Goal: Task Accomplishment & Management: Use online tool/utility

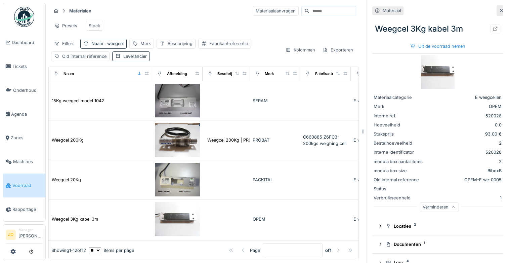
scroll to position [14, 0]
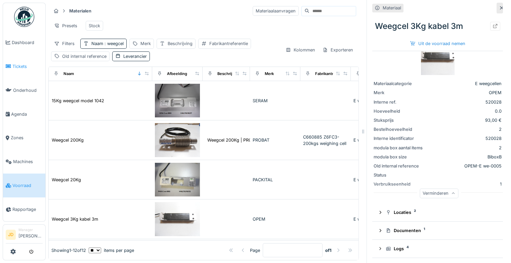
click at [24, 64] on span "Tickets" at bounding box center [27, 66] width 30 height 6
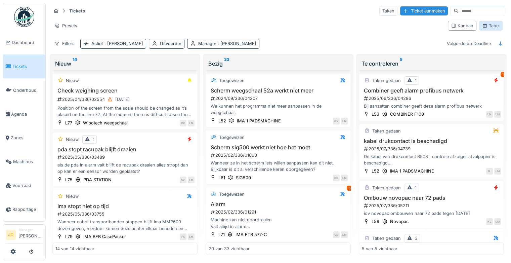
click at [492, 26] on div "Tabel" at bounding box center [490, 26] width 17 height 6
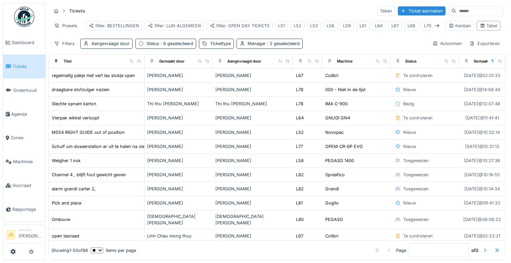
click at [25, 63] on span "Tickets" at bounding box center [27, 66] width 30 height 6
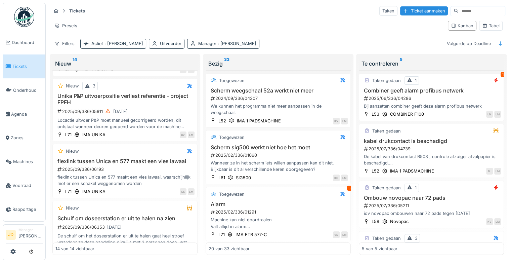
scroll to position [470, 0]
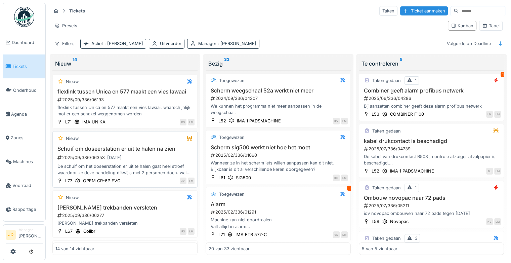
click at [145, 158] on div "2025/09/336/06353 15-9-2025" at bounding box center [126, 157] width 138 height 8
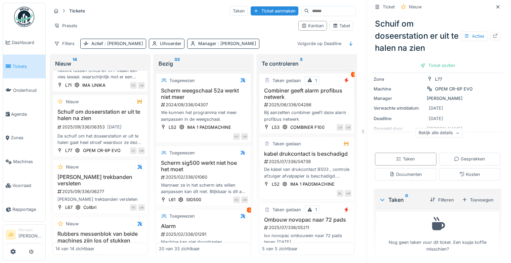
scroll to position [71, 0]
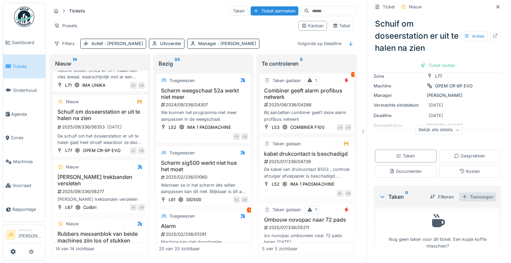
click at [470, 197] on div "Toevoegen" at bounding box center [477, 196] width 37 height 9
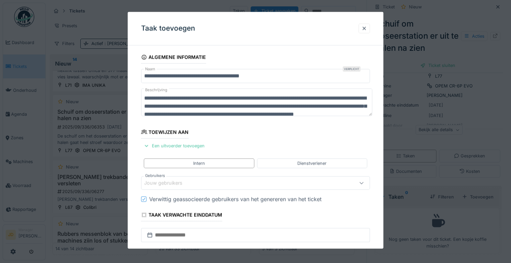
click at [171, 183] on div "Jouw gebruikers" at bounding box center [168, 182] width 48 height 7
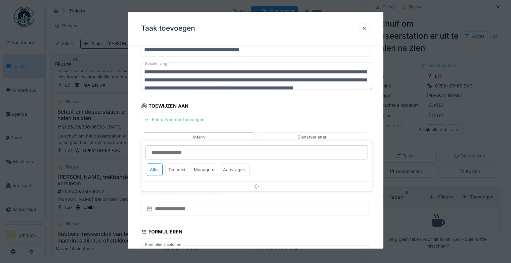
scroll to position [52, 0]
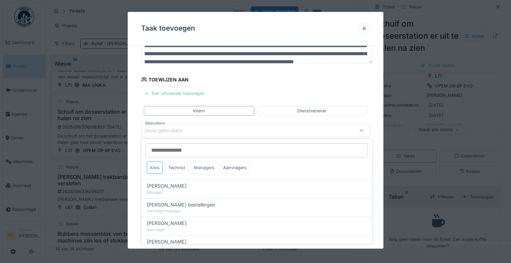
click at [196, 167] on div "Managers" at bounding box center [204, 167] width 27 height 12
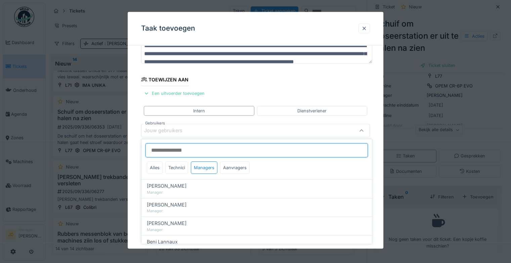
click at [192, 150] on input "Gebruikers" at bounding box center [256, 150] width 222 height 14
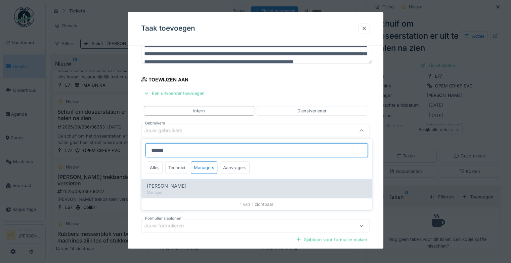
type input "******"
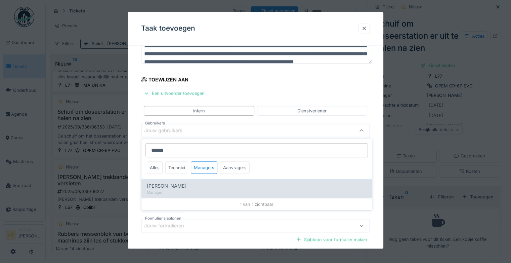
click at [184, 183] on div "[PERSON_NAME]" at bounding box center [257, 185] width 220 height 7
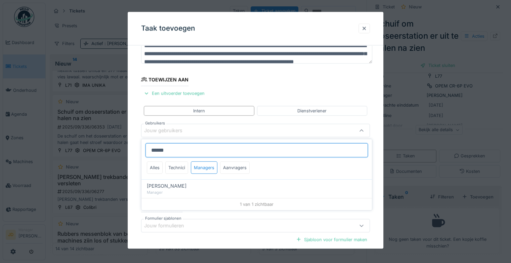
type input "****"
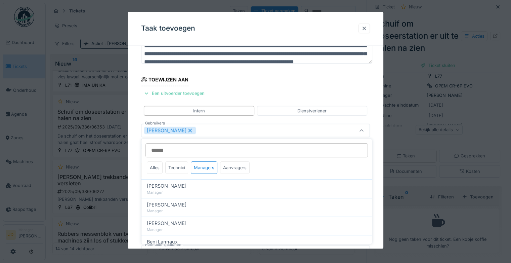
click at [364, 134] on div at bounding box center [361, 130] width 16 height 13
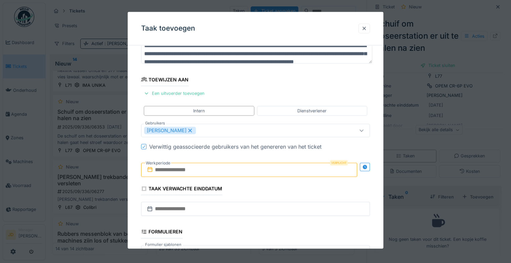
click at [169, 171] on input "text" at bounding box center [249, 170] width 216 height 14
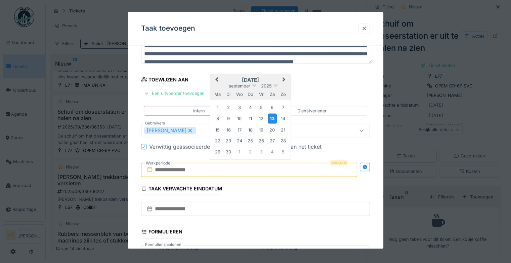
click at [272, 117] on div "13" at bounding box center [272, 119] width 9 height 10
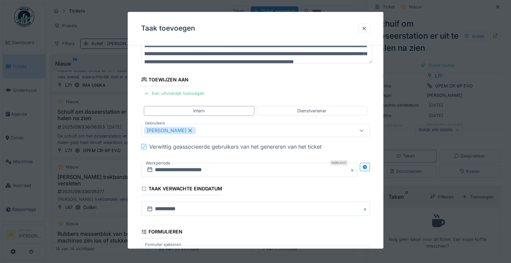
scroll to position [145, 0]
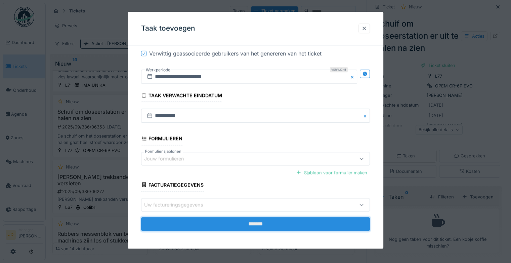
click at [255, 220] on input "*******" at bounding box center [255, 224] width 229 height 14
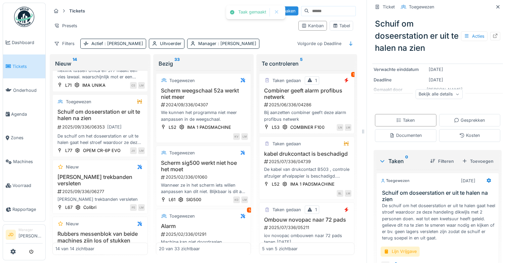
scroll to position [140, 0]
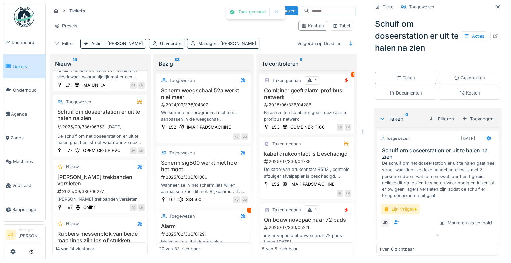
click at [403, 204] on div "Lijn Vrijgave" at bounding box center [400, 209] width 39 height 10
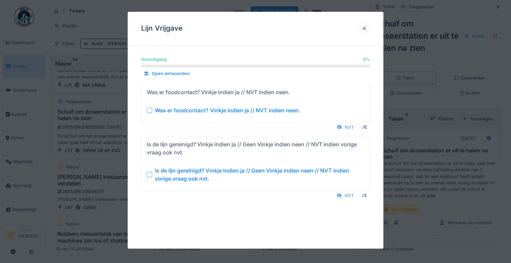
click at [150, 175] on div at bounding box center [149, 174] width 5 height 5
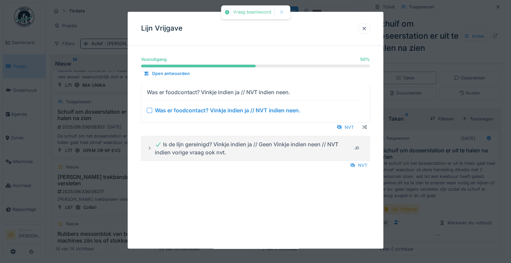
click at [148, 112] on div at bounding box center [149, 109] width 5 height 5
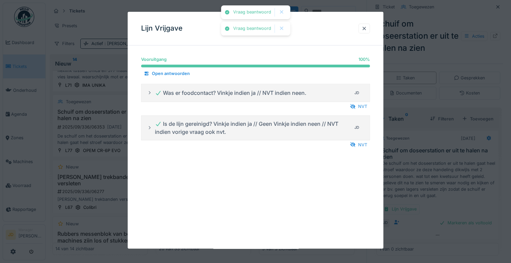
click at [434, 204] on div at bounding box center [255, 131] width 511 height 263
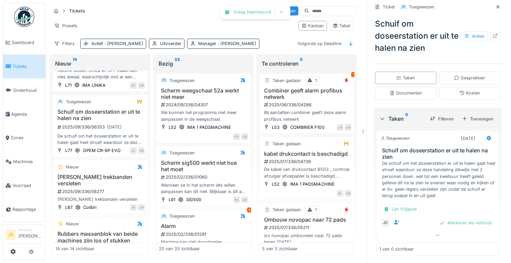
click at [436, 218] on div "Vraag beantwoord Vraag beantwoord Annuleren Tickets Taken Ticket aanmaken Prese…" at bounding box center [278, 131] width 465 height 263
click at [438, 218] on div "Markeren als voltooid" at bounding box center [466, 222] width 58 height 9
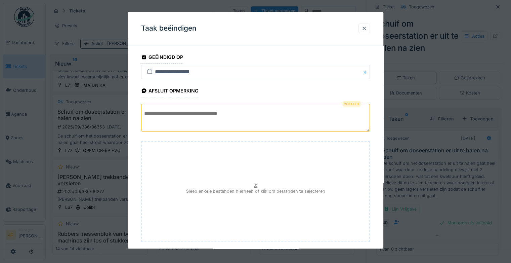
click at [235, 111] on textarea at bounding box center [255, 118] width 229 height 28
type textarea "*"
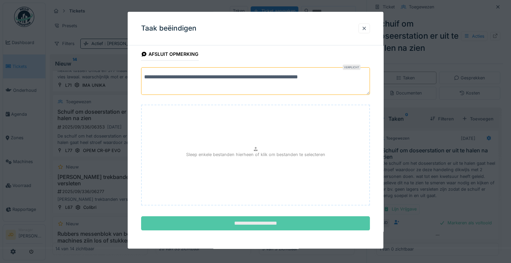
type textarea "**********"
click at [255, 221] on input "**********" at bounding box center [255, 223] width 229 height 14
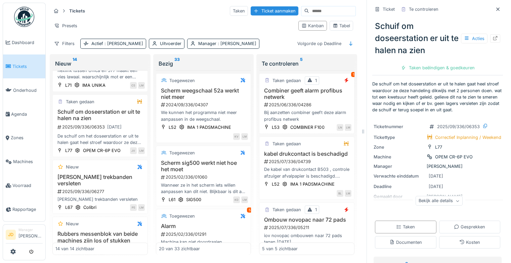
scroll to position [0, 0]
click at [496, 8] on icon at bounding box center [497, 9] width 3 height 3
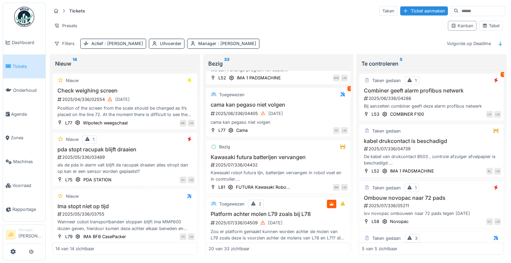
scroll to position [977, 0]
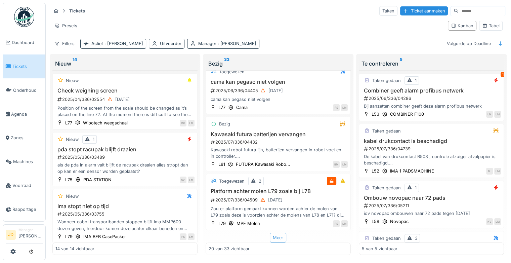
click at [278, 233] on div "Meer" at bounding box center [278, 237] width 16 height 10
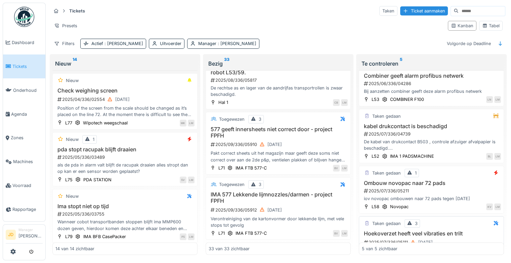
scroll to position [0, 0]
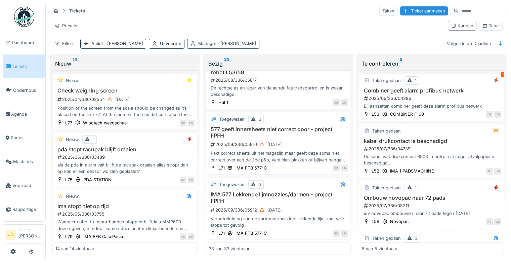
click at [216, 45] on span ": Laurens Macris" at bounding box center [236, 43] width 40 height 5
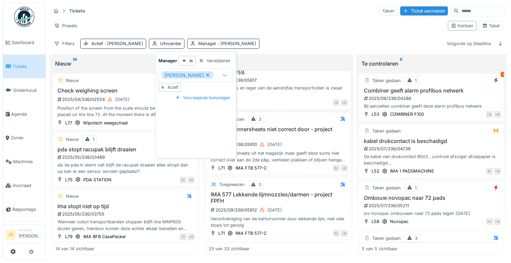
click at [175, 90] on div "Ikzelf" at bounding box center [170, 87] width 22 height 8
type input "****"
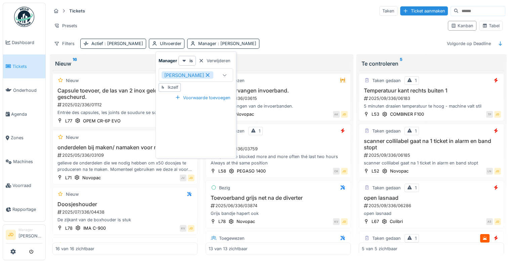
click at [264, 7] on div "Tickets Taken Ticket aanmaken" at bounding box center [278, 10] width 454 height 11
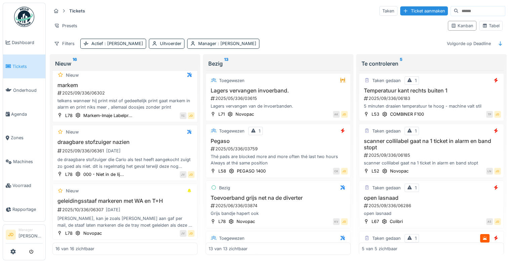
scroll to position [732, 0]
click at [164, 155] on div "2025/09/336/06361 26-9-2025" at bounding box center [126, 150] width 138 height 8
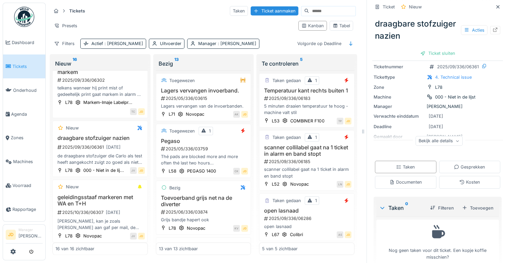
scroll to position [94, 0]
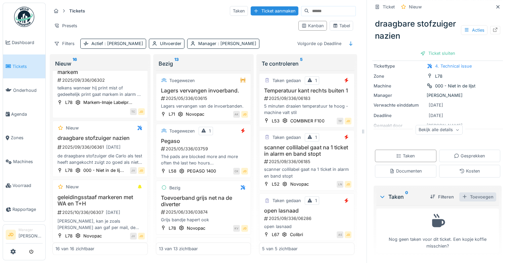
click at [476, 197] on div "Toevoegen" at bounding box center [477, 196] width 37 height 9
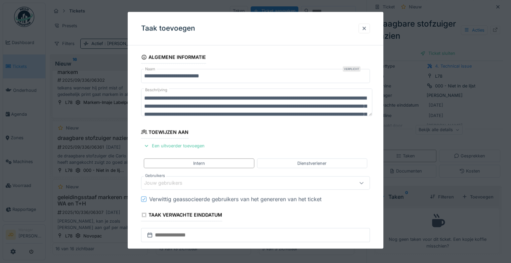
click at [176, 179] on div "Jouw gebruikers" at bounding box center [168, 182] width 48 height 7
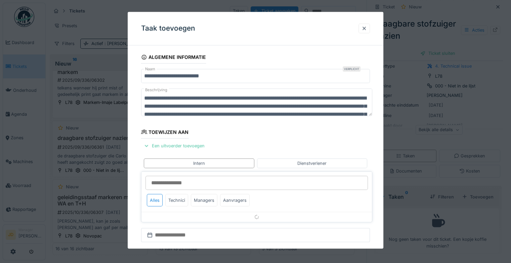
scroll to position [52, 0]
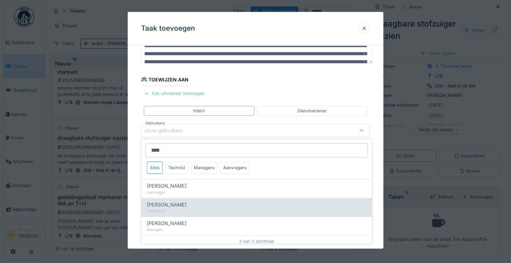
type input "****"
click at [180, 206] on span "Carl Bauwelinck" at bounding box center [167, 204] width 40 height 7
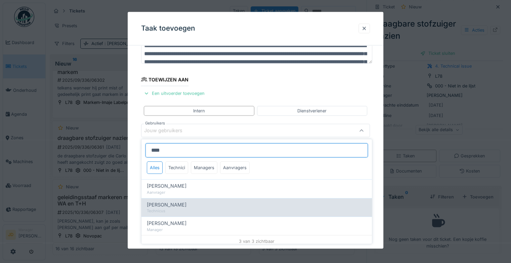
type input "****"
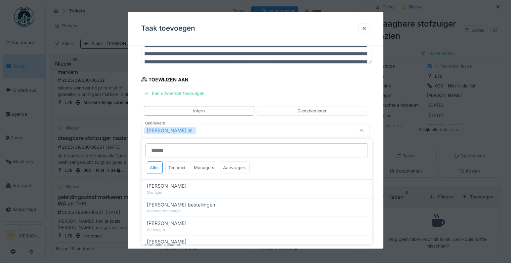
click at [195, 167] on div "Managers" at bounding box center [204, 167] width 27 height 12
click at [361, 128] on div at bounding box center [361, 130] width 16 height 13
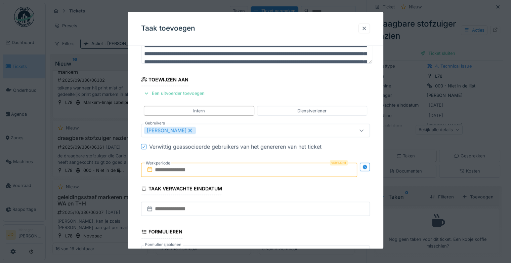
click at [168, 171] on input "text" at bounding box center [249, 170] width 216 height 14
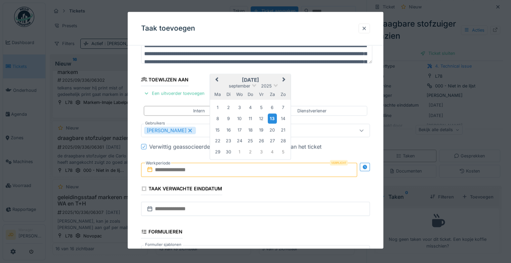
click at [273, 115] on div "13" at bounding box center [272, 119] width 9 height 10
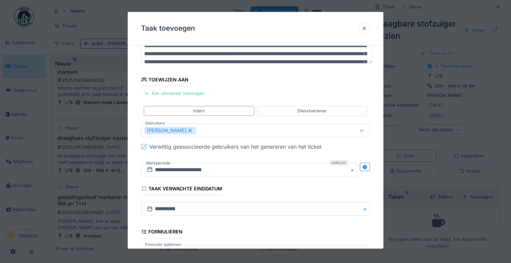
scroll to position [145, 0]
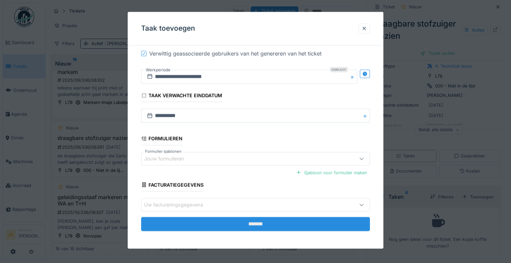
click at [251, 225] on input "*******" at bounding box center [255, 224] width 229 height 14
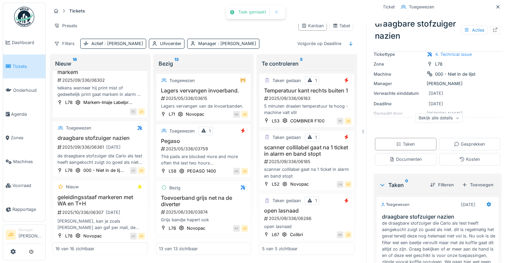
scroll to position [85, 0]
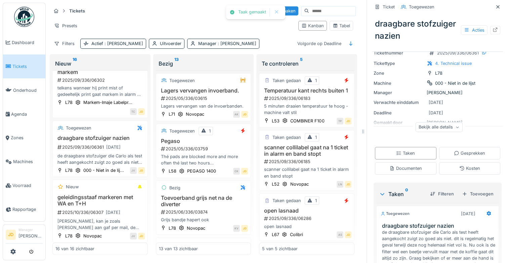
click at [488, 11] on div "Ticket Toegewezen" at bounding box center [437, 6] width 131 height 11
click at [495, 8] on icon at bounding box center [497, 7] width 5 height 4
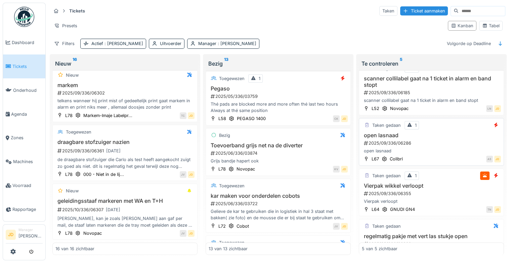
scroll to position [88, 0]
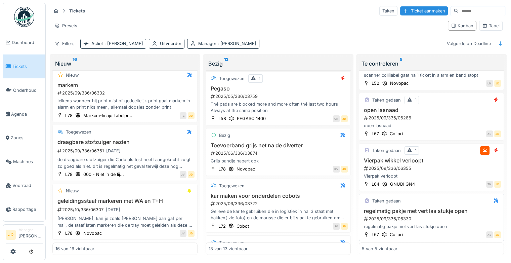
click at [443, 218] on div "2025/09/336/06330" at bounding box center [432, 218] width 138 height 6
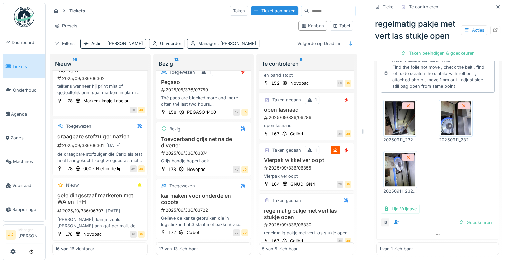
scroll to position [231, 0]
click at [465, 221] on div "Goedkeuren" at bounding box center [475, 222] width 39 height 9
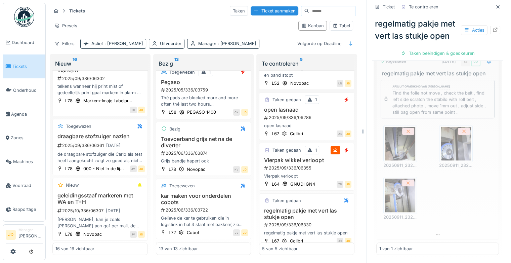
scroll to position [199, 0]
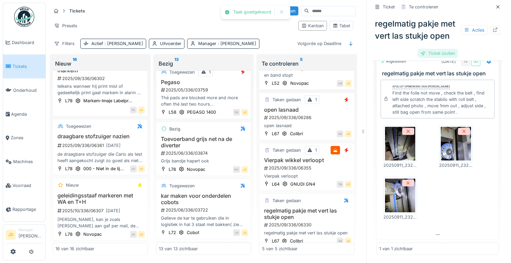
click at [428, 58] on div "Ticket sluiten" at bounding box center [437, 53] width 40 height 9
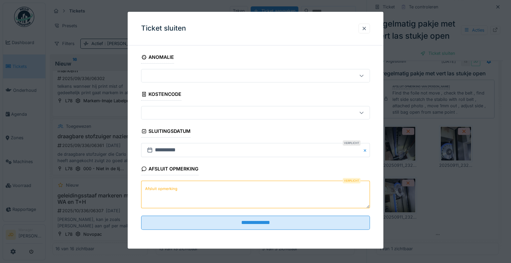
click at [215, 214] on fieldset "**********" at bounding box center [255, 143] width 229 height 184
click at [208, 195] on textarea "Afsluit opmerking" at bounding box center [255, 195] width 229 height 28
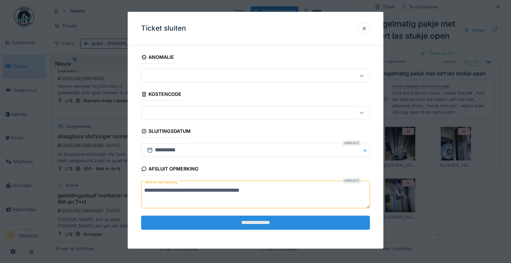
type textarea "**********"
click at [231, 221] on input "**********" at bounding box center [255, 222] width 229 height 14
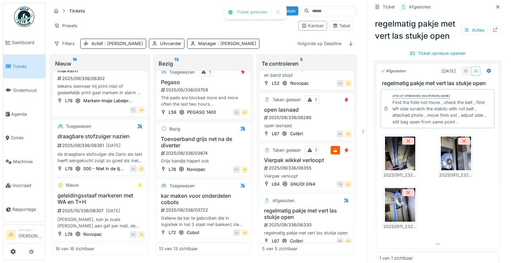
scroll to position [220, 0]
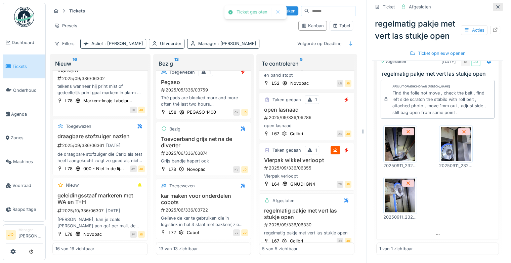
click at [495, 5] on icon at bounding box center [497, 7] width 5 height 4
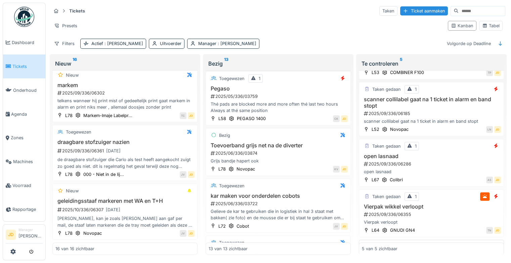
scroll to position [31, 0]
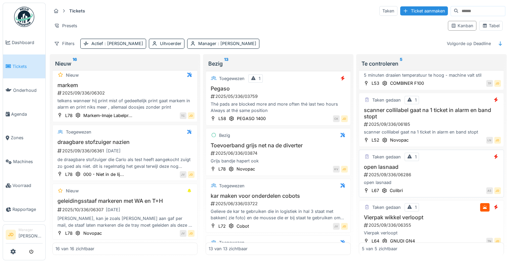
click at [441, 182] on div "open lasnaad" at bounding box center [431, 182] width 139 height 6
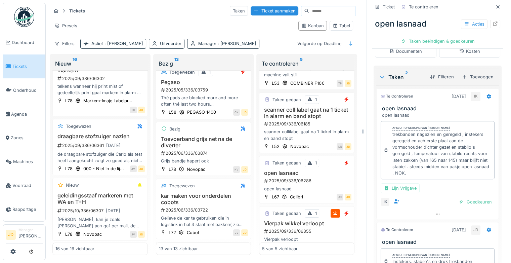
scroll to position [142, 0]
click at [467, 202] on div "Goedkeuren" at bounding box center [475, 200] width 39 height 9
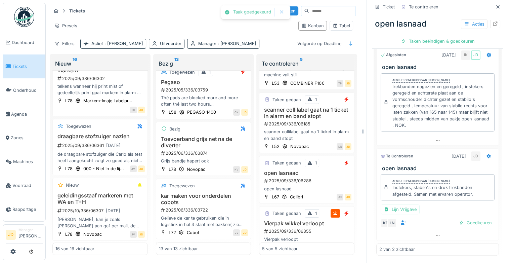
scroll to position [182, 0]
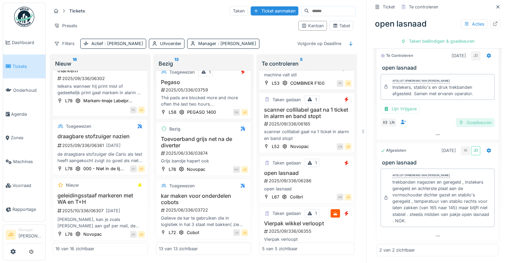
click at [457, 123] on div "Goedkeuren" at bounding box center [475, 122] width 39 height 9
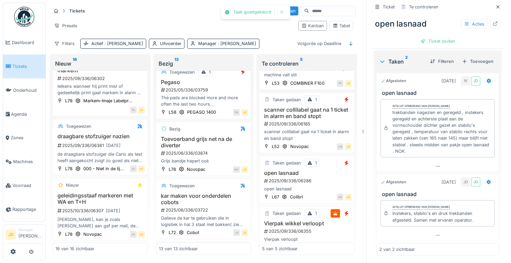
click at [426, 42] on div "Ticket sluiten" at bounding box center [437, 41] width 40 height 9
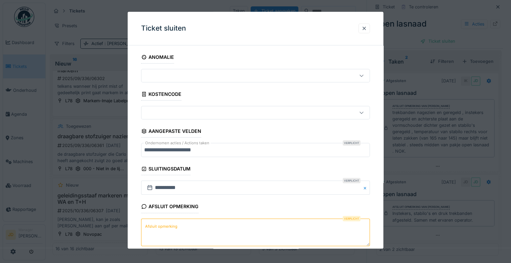
click at [157, 237] on textarea "Afsluit opmerking" at bounding box center [255, 232] width 229 height 28
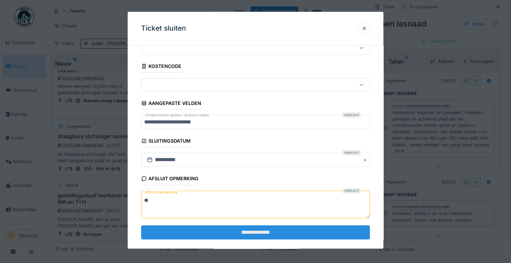
scroll to position [28, 0]
type textarea "**"
click at [172, 229] on input "**********" at bounding box center [255, 232] width 229 height 14
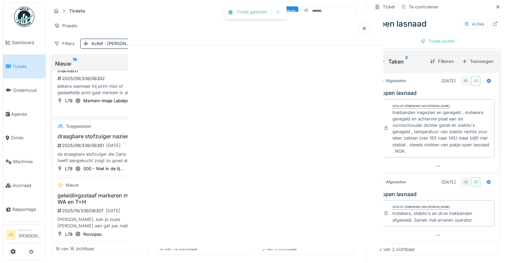
scroll to position [0, 0]
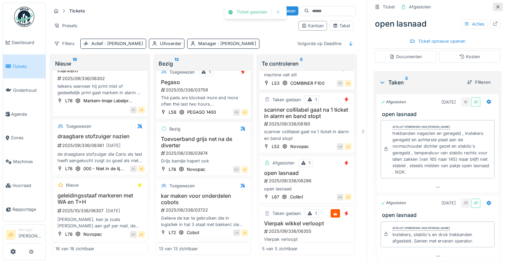
click at [495, 6] on icon at bounding box center [497, 7] width 5 height 4
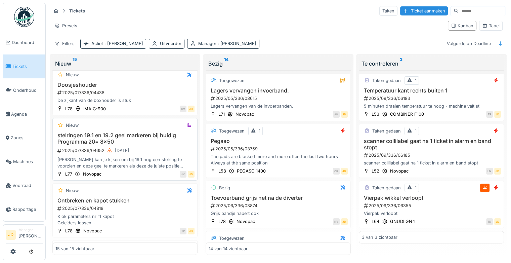
scroll to position [134, 0]
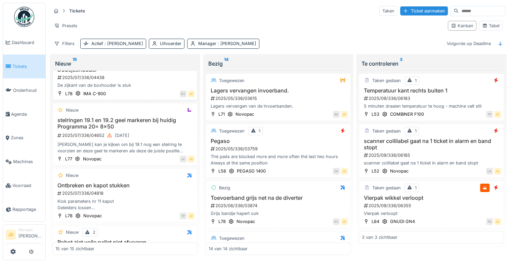
click at [151, 87] on div "Doosjeshouder 2025/07/336/04438 De zijkant van de boxhouder is stuk" at bounding box center [124, 77] width 139 height 22
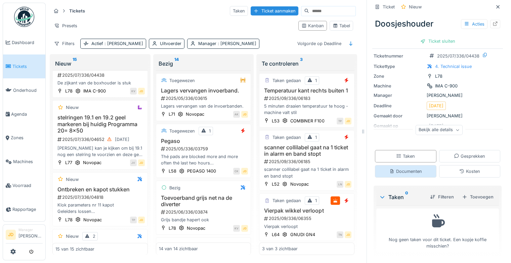
scroll to position [5, 0]
click at [398, 165] on div "Documenten" at bounding box center [405, 171] width 61 height 12
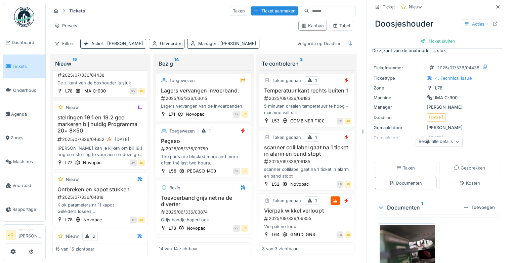
scroll to position [8, 0]
click at [26, 182] on span "Voorraad" at bounding box center [27, 185] width 30 height 6
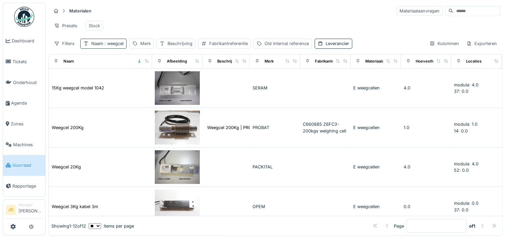
click at [117, 46] on span ": weegcel" at bounding box center [113, 43] width 20 height 5
click at [146, 83] on div at bounding box center [143, 80] width 5 height 6
click at [140, 79] on input "Naam" at bounding box center [117, 81] width 68 height 14
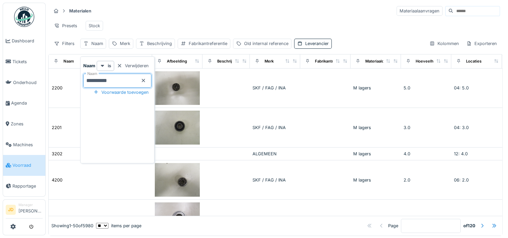
type input "**********"
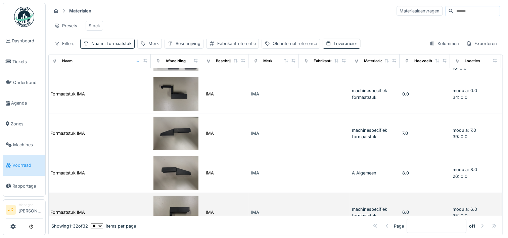
scroll to position [31, 1]
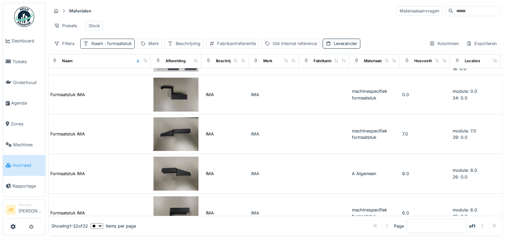
drag, startPoint x: 114, startPoint y: 50, endPoint x: 118, endPoint y: 51, distance: 3.9
click at [114, 46] on span ": formaatstuk" at bounding box center [117, 43] width 29 height 5
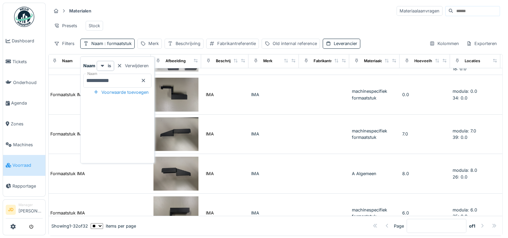
drag, startPoint x: 153, startPoint y: 80, endPoint x: 142, endPoint y: 81, distance: 10.8
click at [146, 80] on icon at bounding box center [143, 80] width 5 height 4
click at [131, 80] on input "Naam" at bounding box center [117, 81] width 68 height 14
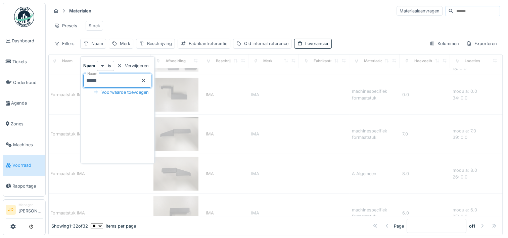
type input "******"
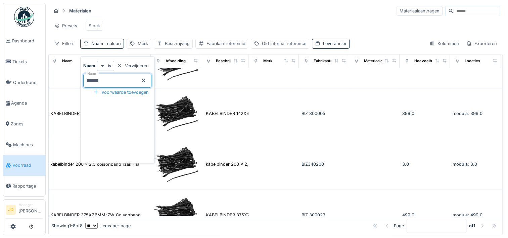
scroll to position [0, 1]
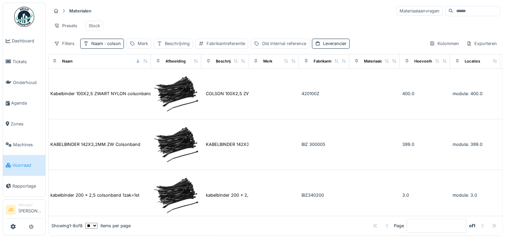
click at [216, 25] on div "Presets Stock" at bounding box center [275, 25] width 449 height 15
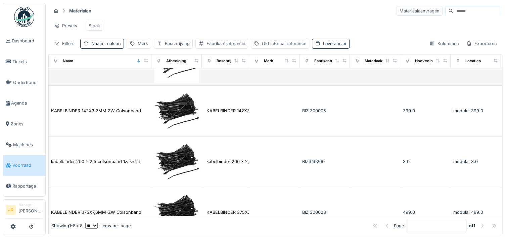
scroll to position [33, 1]
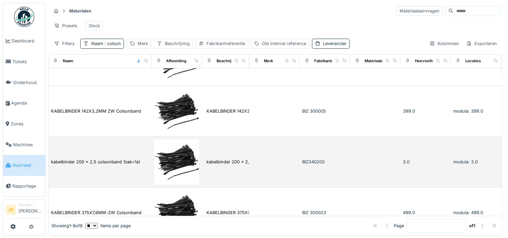
click at [129, 161] on td "kabelbinder 200 x 2,5 colsonband 1zak=1st" at bounding box center [99, 162] width 103 height 51
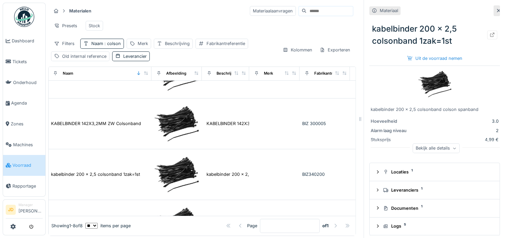
click at [429, 80] on img at bounding box center [435, 84] width 34 height 34
click at [419, 59] on div "Uit de voorraad nemen" at bounding box center [435, 58] width 60 height 9
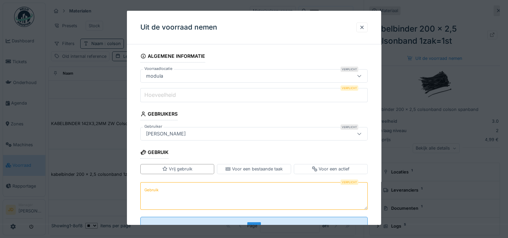
click at [188, 96] on input "Hoeveelheid" at bounding box center [253, 95] width 227 height 14
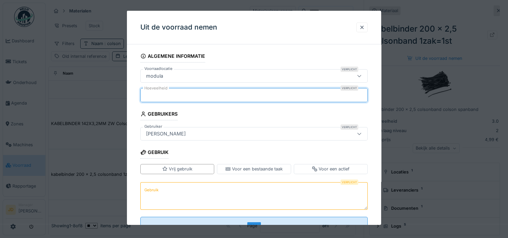
type input "*"
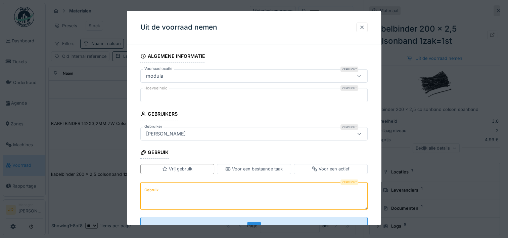
click at [191, 194] on textarea "Gebruik" at bounding box center [253, 196] width 227 height 28
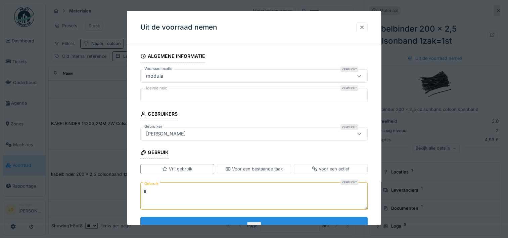
type textarea "*"
click at [205, 220] on input "*******" at bounding box center [253, 224] width 227 height 14
